Goal: Find specific fact: Find contact information

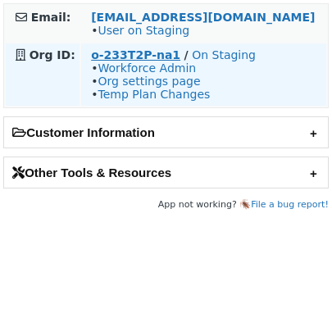
click at [136, 57] on strong "o-233T2P-na1" at bounding box center [135, 54] width 89 height 13
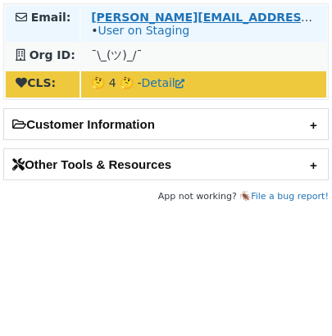
click at [100, 11] on strong "[PERSON_NAME][EMAIL_ADDRESS][PERSON_NAME][DOMAIN_NAME]" at bounding box center [310, 17] width 438 height 13
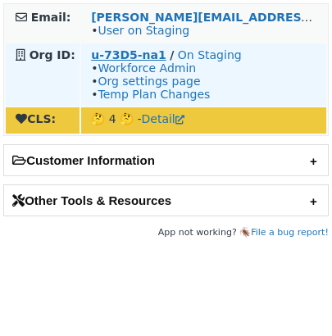
click at [150, 53] on strong "u-73D5-na1" at bounding box center [128, 54] width 75 height 13
